Goal: Task Accomplishment & Management: Manage account settings

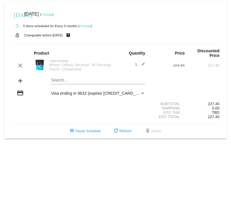
click at [52, 13] on link "Change" at bounding box center [46, 14] width 11 height 3
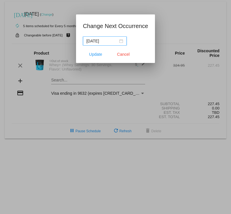
click at [121, 42] on div "[DATE]" at bounding box center [104, 41] width 37 height 6
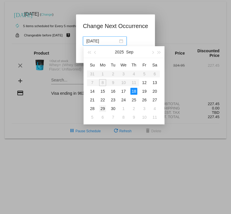
click at [102, 109] on div "29" at bounding box center [102, 108] width 7 height 7
type input "[DATE]"
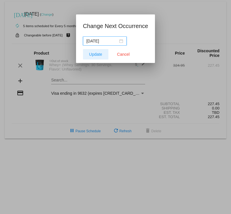
click at [97, 55] on span "Update" at bounding box center [95, 54] width 13 height 5
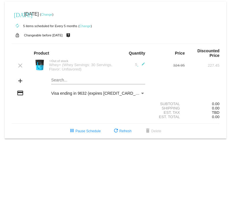
click at [75, 63] on div "Whey+ (Whey Servings: 30 Servings, Flavor: Unflavored)" at bounding box center [80, 67] width 69 height 9
click at [39, 62] on img at bounding box center [40, 65] width 12 height 12
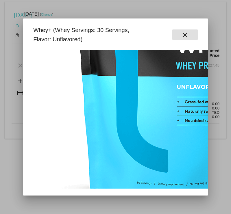
scroll to position [154, 0]
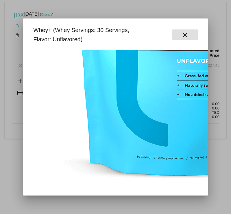
click at [181, 36] on button "close" at bounding box center [184, 34] width 25 height 10
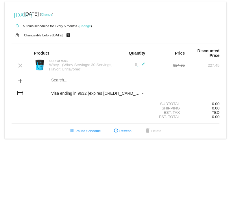
click at [39, 59] on img at bounding box center [40, 65] width 12 height 12
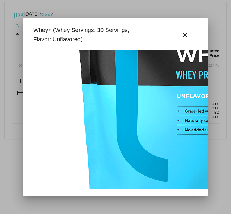
click at [136, 74] on img at bounding box center [174, 78] width 289 height 289
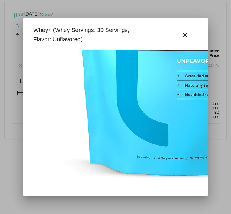
click at [69, 34] on div "Whey+ (Whey Servings: 30 Servings, Flavor: Unflavored)" at bounding box center [87, 34] width 114 height 18
click at [57, 27] on div "Whey+ (Whey Servings: 30 Servings, Flavor: Unflavored)" at bounding box center [87, 34] width 114 height 18
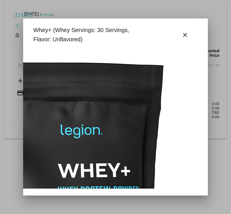
scroll to position [0, 121]
click at [187, 34] on mat-icon "close" at bounding box center [184, 34] width 7 height 7
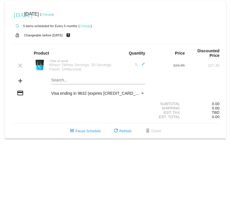
click at [37, 59] on img at bounding box center [40, 65] width 12 height 12
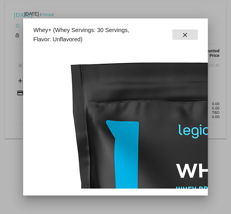
click at [190, 36] on button "close" at bounding box center [184, 34] width 25 height 10
